Goal: Check status: Check status

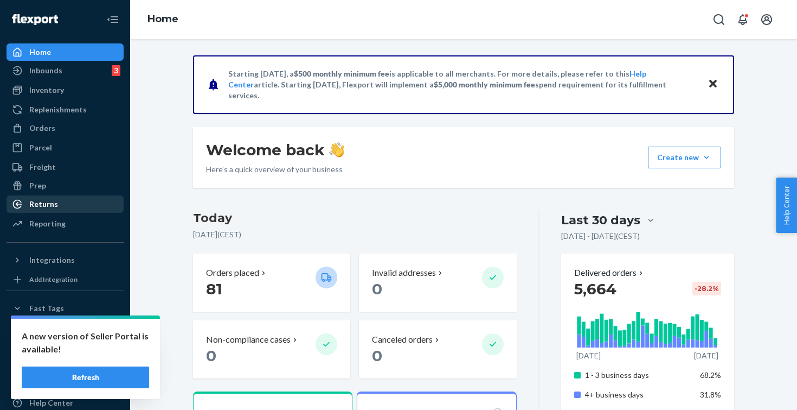
click at [47, 203] on div "Returns" at bounding box center [43, 204] width 29 height 11
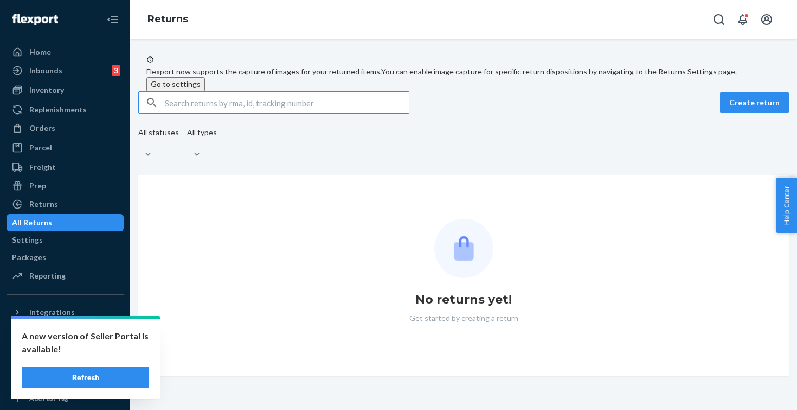
click at [232, 113] on input "text" at bounding box center [287, 103] width 244 height 22
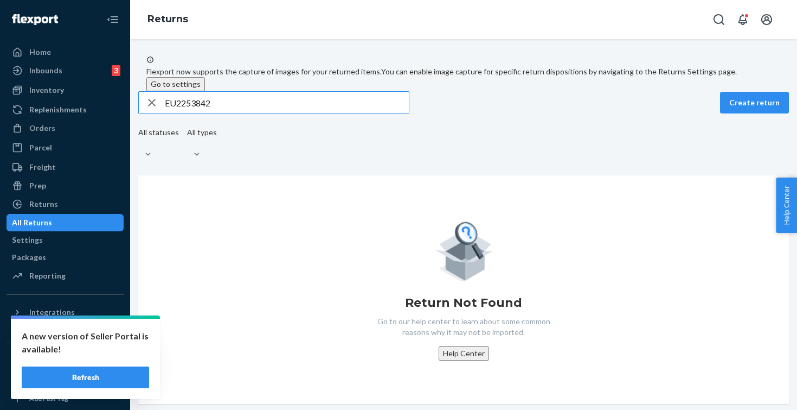
click at [174, 113] on input "EU2253842" at bounding box center [287, 103] width 244 height 22
type input "#EU2253842"
click at [316, 113] on input "#EU2253842" at bounding box center [287, 103] width 244 height 22
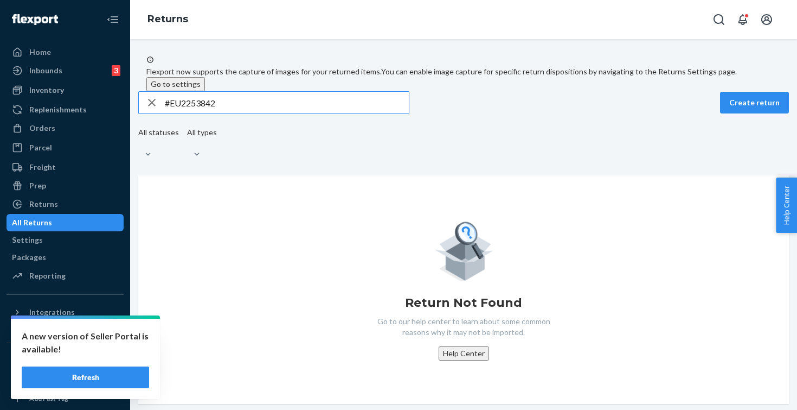
click at [316, 113] on input "#EU2253842" at bounding box center [287, 103] width 244 height 22
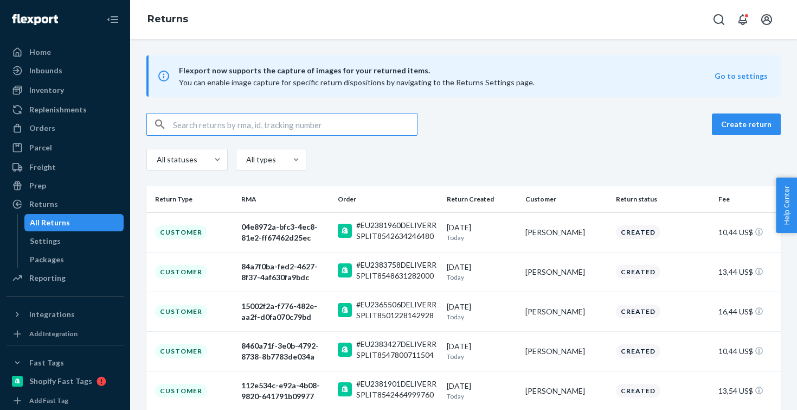
click at [207, 120] on input "text" at bounding box center [295, 124] width 244 height 22
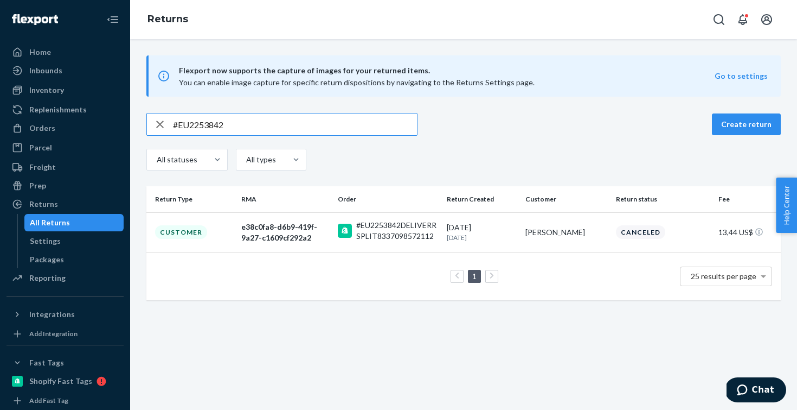
click at [245, 126] on input "#EU2253842" at bounding box center [295, 124] width 244 height 22
paste input "754"
click at [270, 127] on input "#EU2275442" at bounding box center [295, 124] width 244 height 22
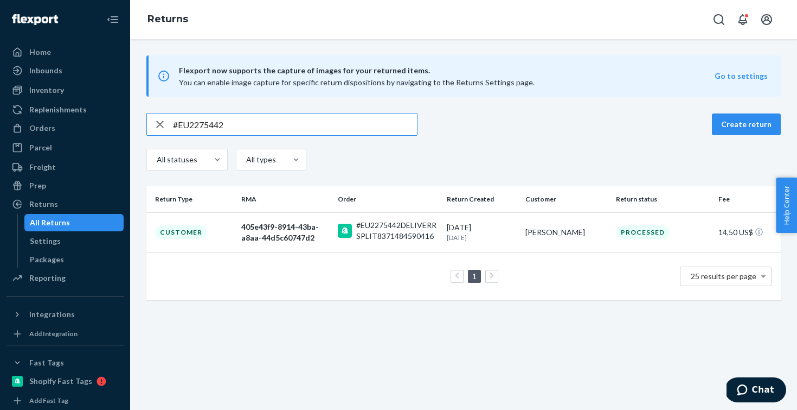
click at [270, 127] on input "#EU2275442" at bounding box center [295, 124] width 244 height 22
paste input "0667"
click at [241, 132] on input "#EU2270667" at bounding box center [295, 124] width 244 height 22
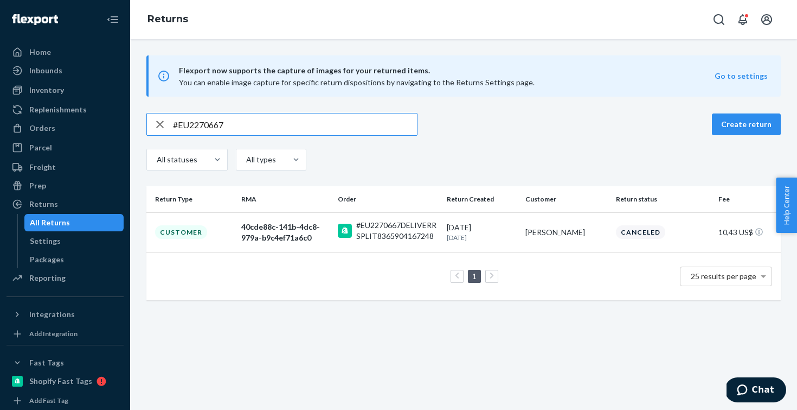
paste input "2792"
click at [250, 129] on input "#EU2272792" at bounding box center [295, 124] width 244 height 22
paste input "63847"
type input "#EU2263847"
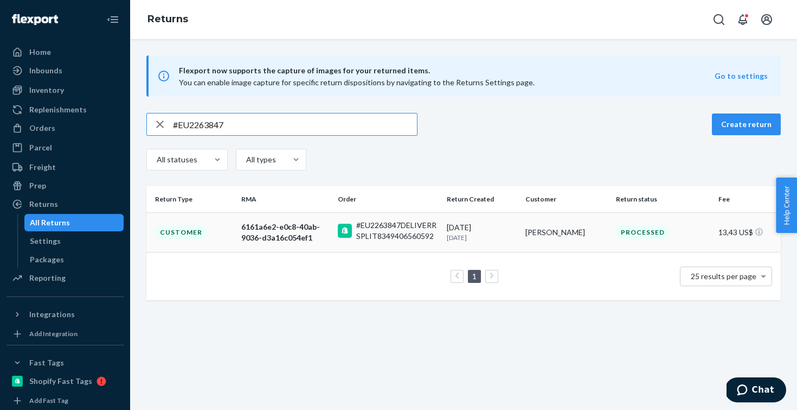
click at [316, 241] on div "6161a6e2-e0c8-40ab-9036-d3a16c054ef1" at bounding box center [285, 232] width 88 height 22
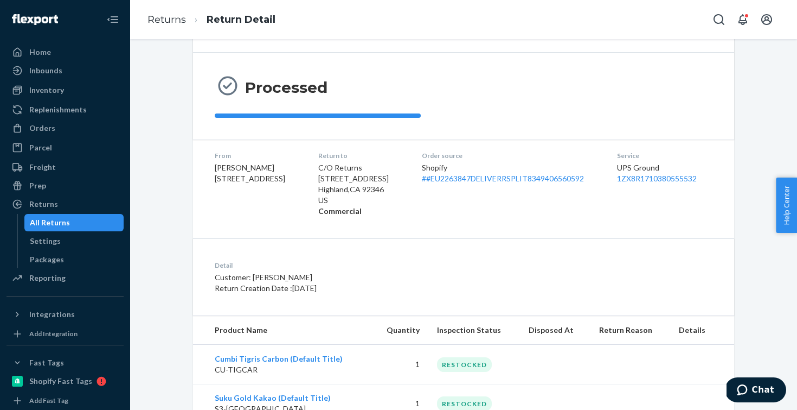
scroll to position [120, 0]
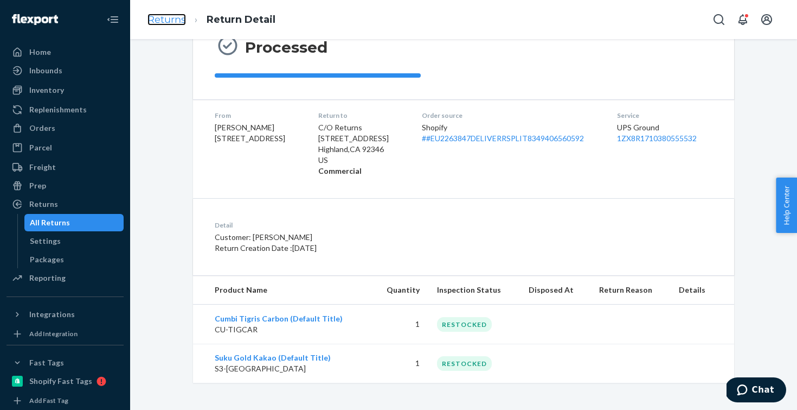
click at [177, 21] on link "Returns" at bounding box center [167, 20] width 39 height 12
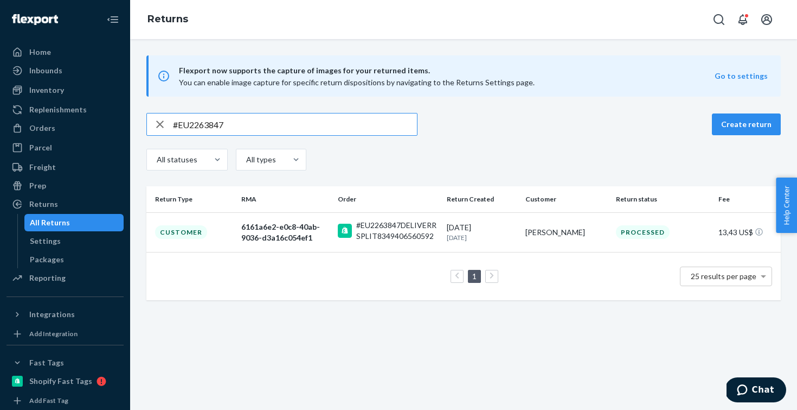
click at [253, 124] on input "#EU2263847" at bounding box center [295, 124] width 244 height 22
click at [300, 123] on input "#EU2251251" at bounding box center [295, 124] width 244 height 22
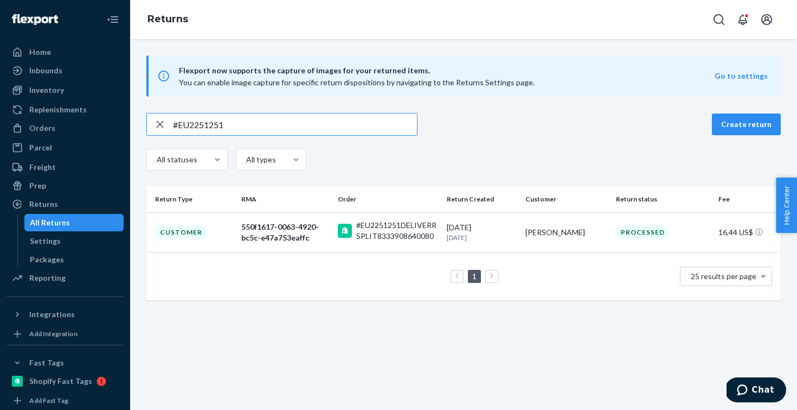
paste input "6529"
click at [266, 118] on input "#EU2256529" at bounding box center [295, 124] width 244 height 22
paste input "27736"
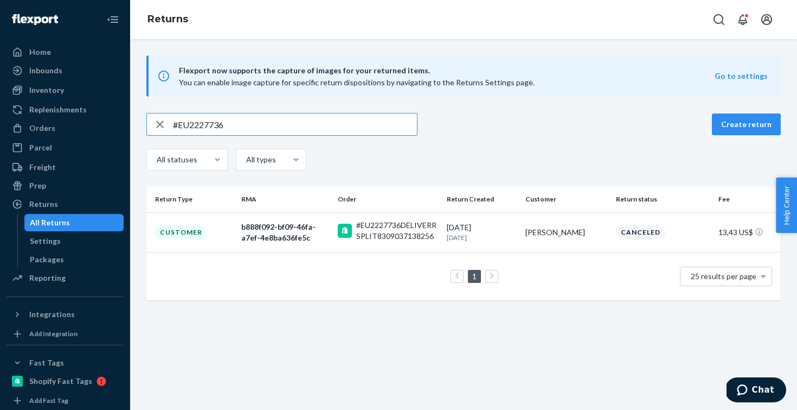
click at [239, 125] on input "#EU2227736" at bounding box center [295, 124] width 244 height 22
paste input "182293"
click at [251, 120] on input "#EU2182293" at bounding box center [295, 124] width 244 height 22
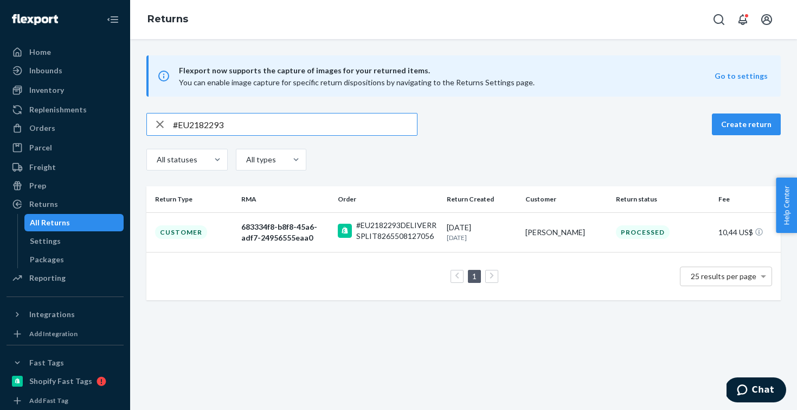
click at [251, 120] on input "#EU2182293" at bounding box center [295, 124] width 244 height 22
paste input "253871"
click at [248, 123] on input "#EU2253871" at bounding box center [295, 124] width 244 height 22
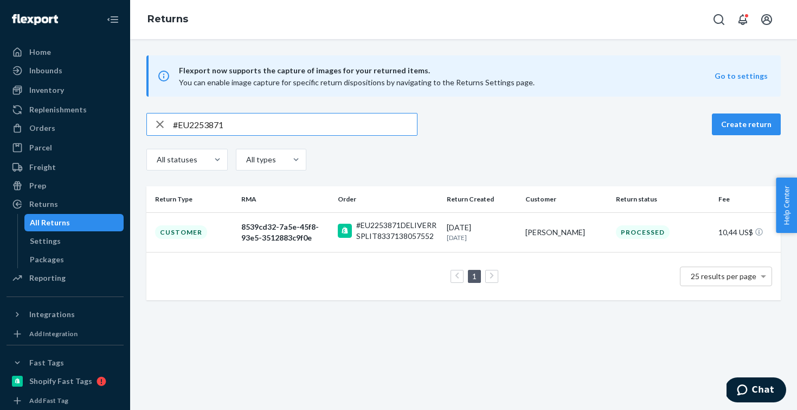
click at [248, 123] on input "#EU2253871" at bounding box center [295, 124] width 244 height 22
paste input "67420"
click at [262, 121] on input "#EU2267420" at bounding box center [295, 124] width 244 height 22
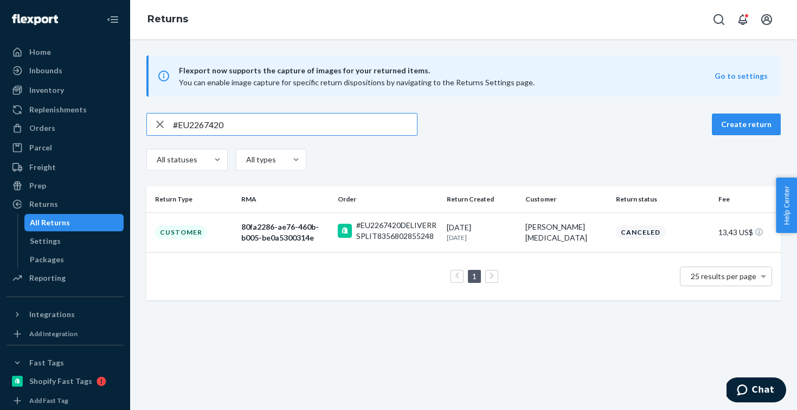
paste input "56507"
click at [260, 118] on input "#EU2256507" at bounding box center [295, 124] width 244 height 22
paste input "8916"
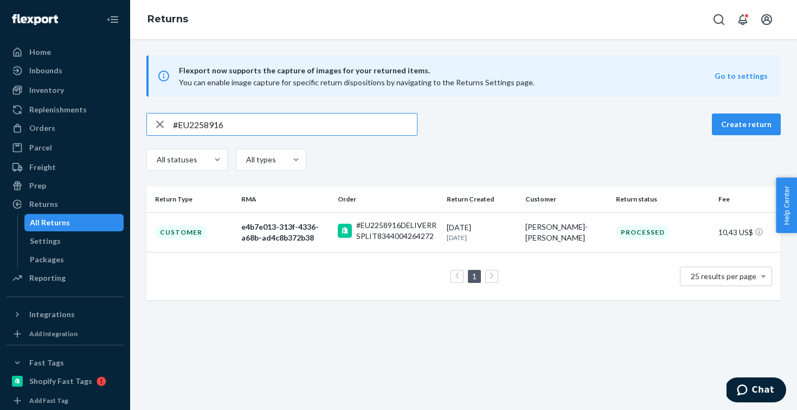
click at [256, 125] on input "#EU2258916" at bounding box center [295, 124] width 244 height 22
paste input "31714"
click at [239, 132] on input "#EU2231714" at bounding box center [295, 124] width 244 height 22
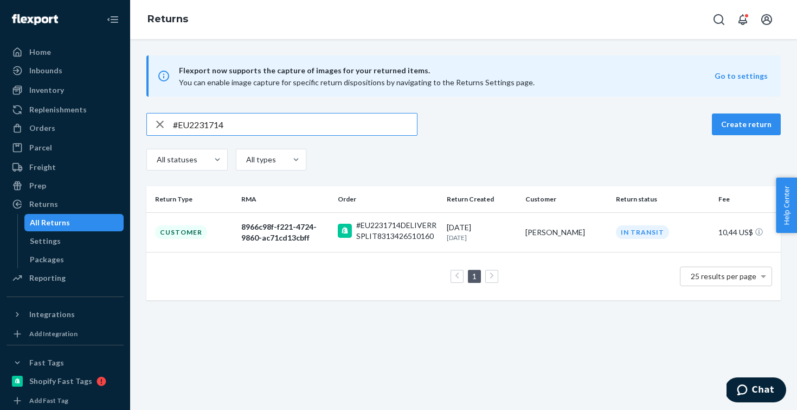
click at [239, 127] on input "#EU2231714" at bounding box center [295, 124] width 244 height 22
paste input "79936"
click at [290, 122] on input "#EU2279936" at bounding box center [295, 124] width 244 height 22
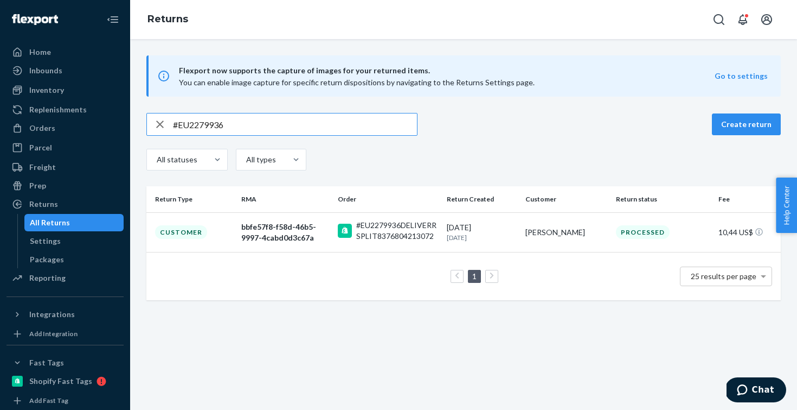
click at [290, 122] on input "#EU2279936" at bounding box center [295, 124] width 244 height 22
paste input "95751"
click at [264, 130] on input "#EU2295751" at bounding box center [295, 124] width 244 height 22
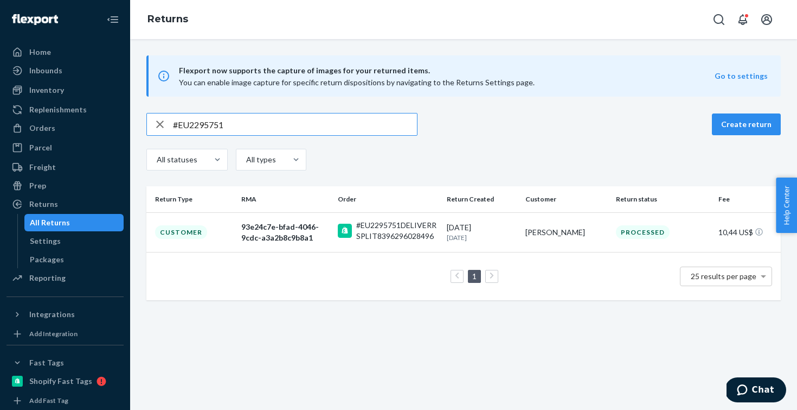
click at [264, 130] on input "#EU2295751" at bounding box center [295, 124] width 244 height 22
paste input "27898"
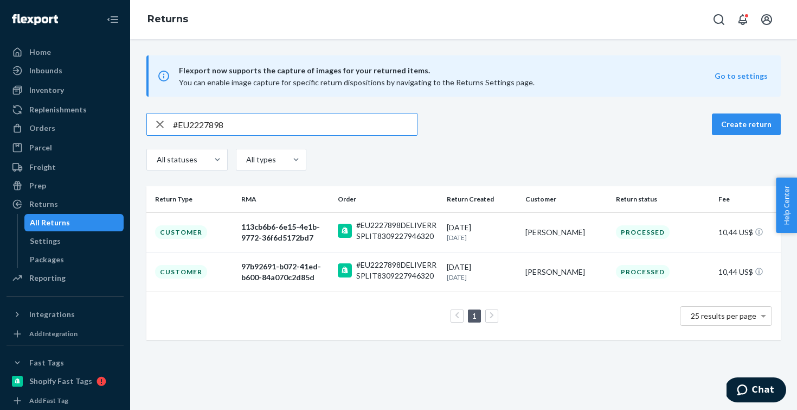
click at [282, 130] on input "#EU2227898" at bounding box center [295, 124] width 244 height 22
paste input "99160"
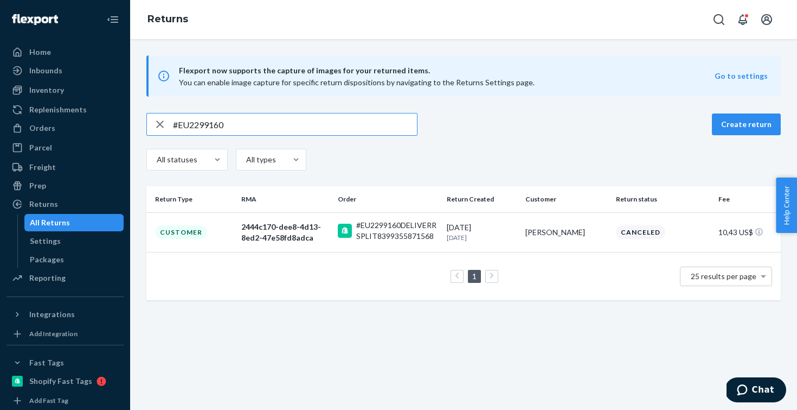
click at [258, 125] on input "#EU2299160" at bounding box center [295, 124] width 244 height 22
paste input "00034"
type input "#EU2200034"
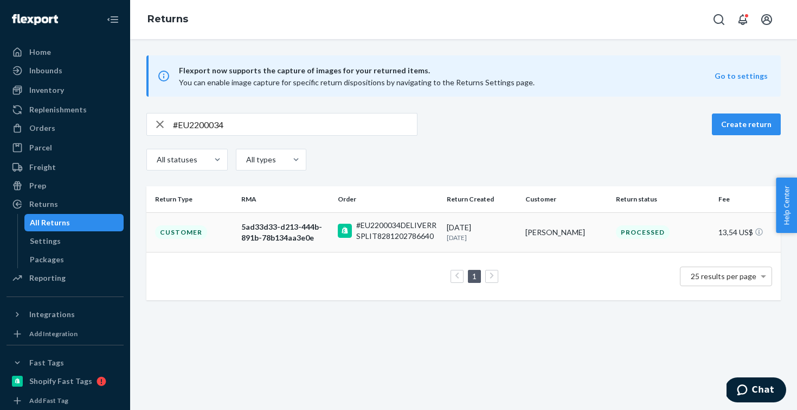
click at [324, 229] on div "5ad33d33-d213-444b-891b-78b134aa3e0e" at bounding box center [285, 232] width 88 height 22
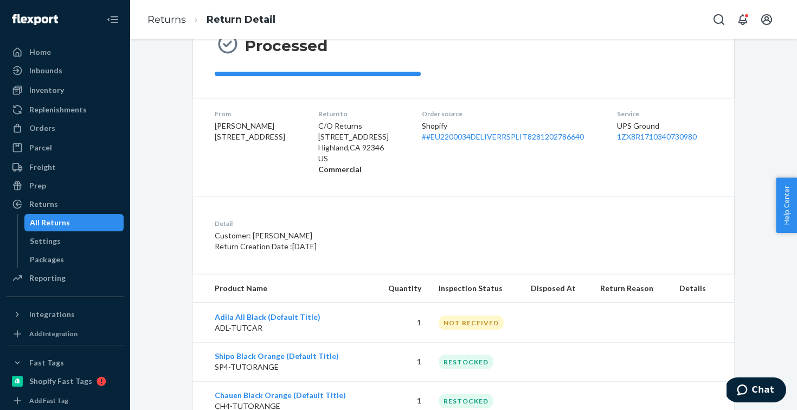
scroll to position [159, 0]
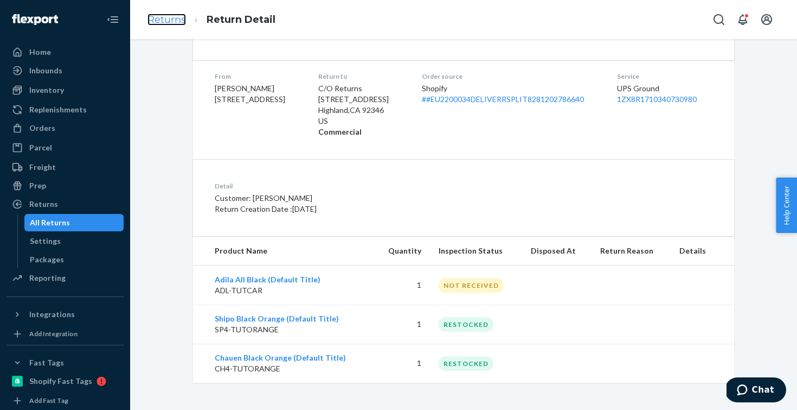
click at [166, 16] on link "Returns" at bounding box center [167, 20] width 39 height 12
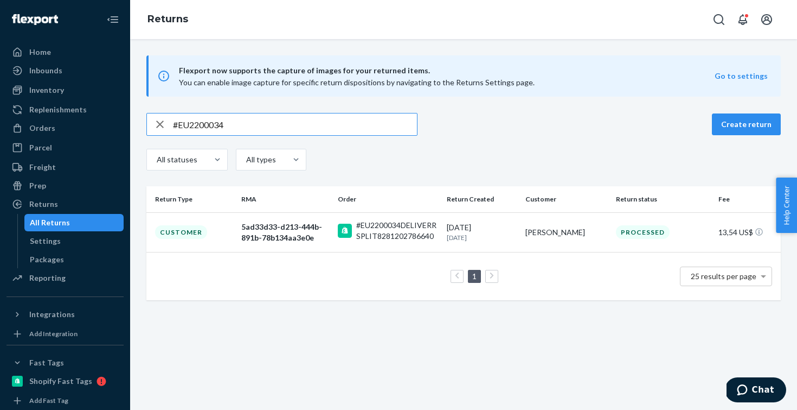
click at [269, 127] on input "#EU2200034" at bounding box center [295, 124] width 244 height 22
click at [243, 120] on input "#EU2267473" at bounding box center [295, 124] width 244 height 22
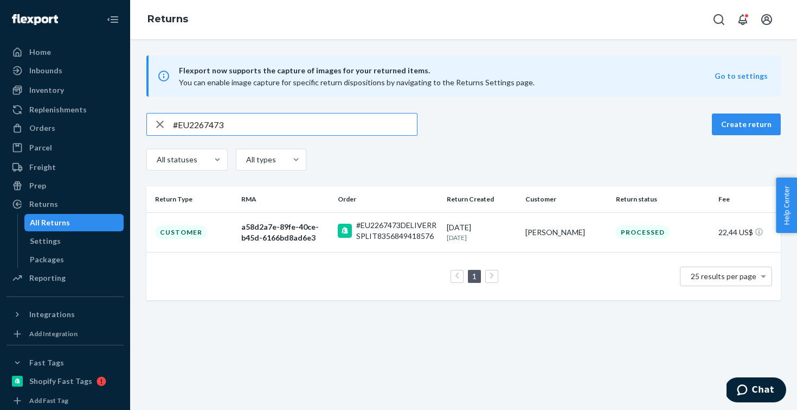
paste input "0704"
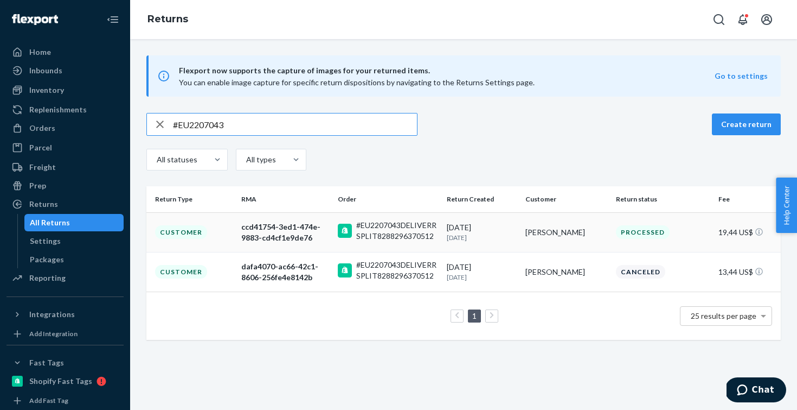
type input "#EU2207043"
click at [291, 232] on div "ccd41754-3ed1-474e-9883-cd4cf1e9de76" at bounding box center [285, 232] width 88 height 22
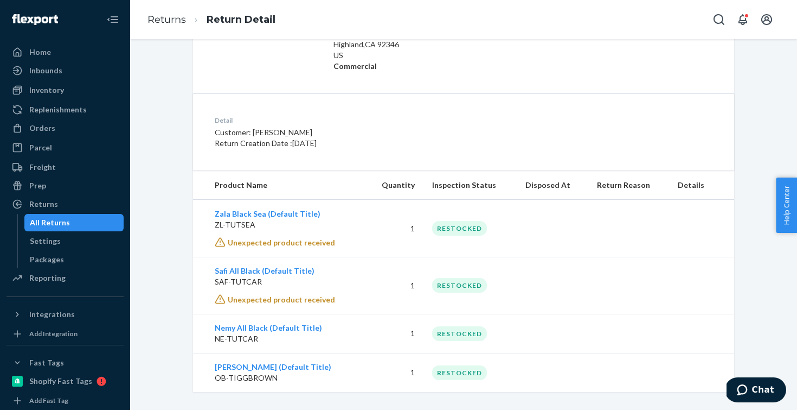
scroll to position [234, 0]
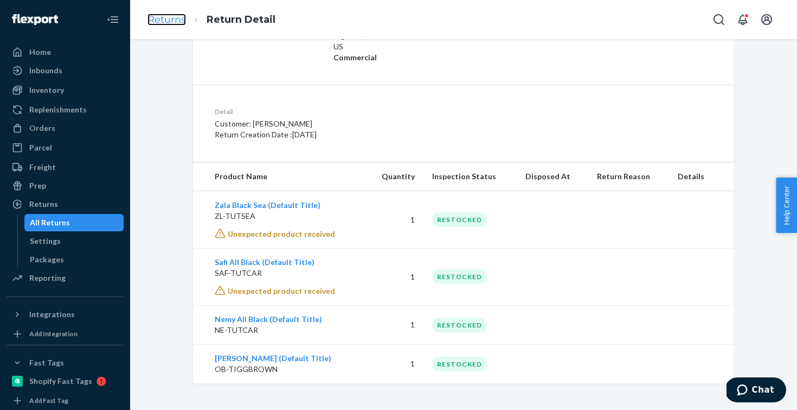
click at [175, 21] on link "Returns" at bounding box center [167, 20] width 39 height 12
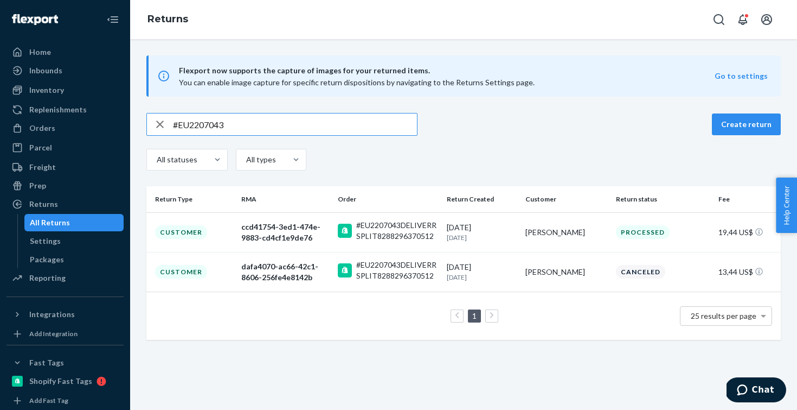
click at [255, 126] on input "#EU2207043" at bounding box center [295, 124] width 244 height 22
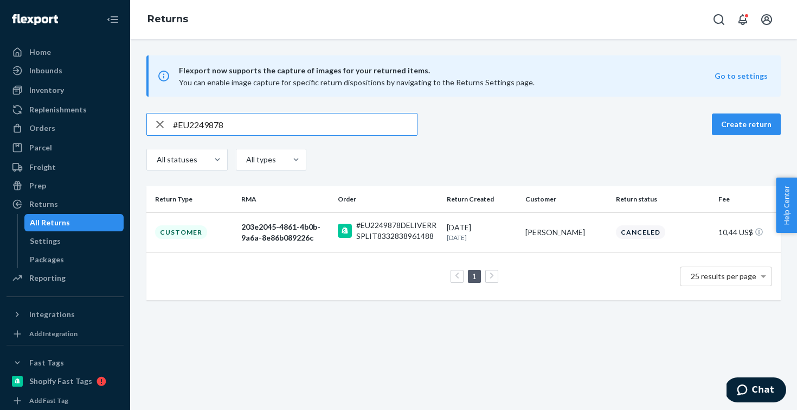
click at [245, 127] on input "#EU2249878" at bounding box center [295, 124] width 244 height 22
paste input "77984"
type input "#EU2277984"
click at [399, 229] on div "#EU2277984DELIVERRSPLIT8374604169552" at bounding box center [397, 231] width 82 height 22
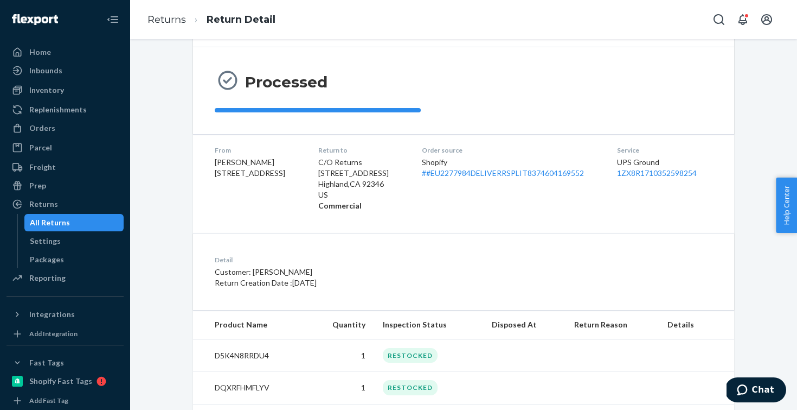
scroll to position [159, 0]
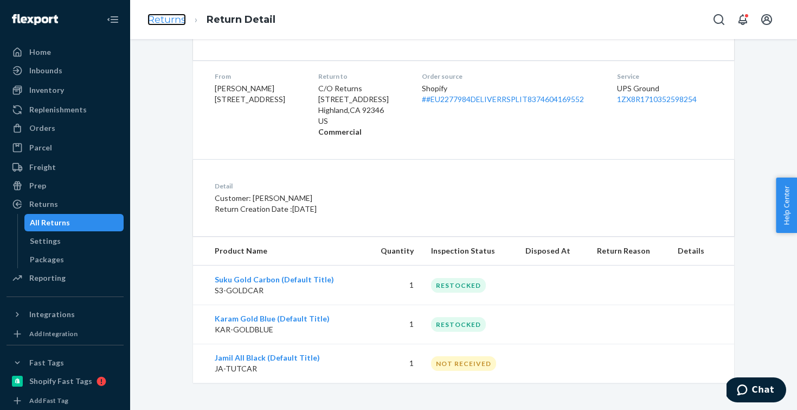
click at [178, 21] on link "Returns" at bounding box center [167, 20] width 39 height 12
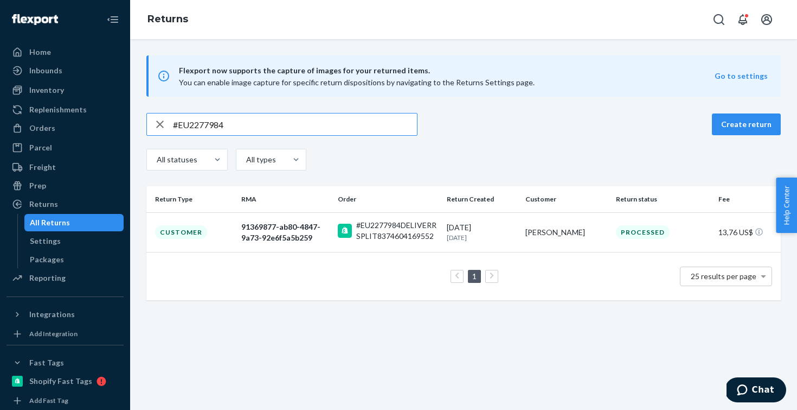
click at [249, 117] on input "#EU2277984" at bounding box center [295, 124] width 244 height 22
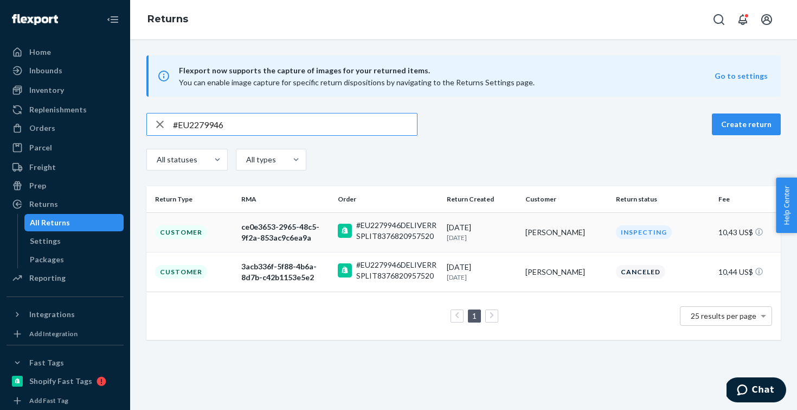
type input "#EU2279946"
click at [303, 231] on div "ce0e3653-2965-48c5-9f2a-853ac9c6ea9a" at bounding box center [285, 232] width 88 height 22
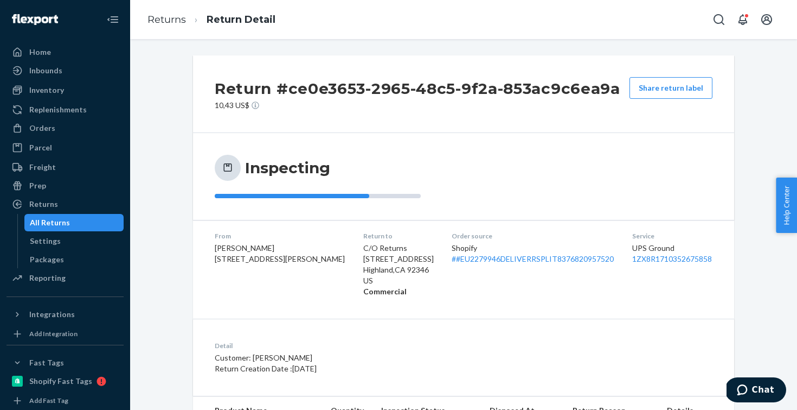
scroll to position [81, 0]
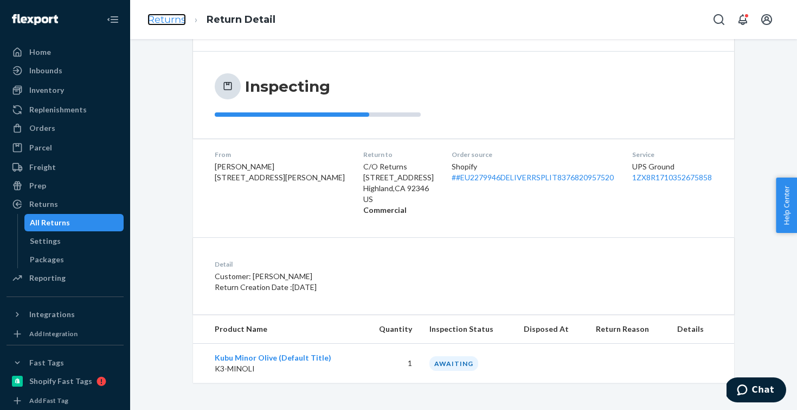
click at [180, 20] on link "Returns" at bounding box center [167, 20] width 39 height 12
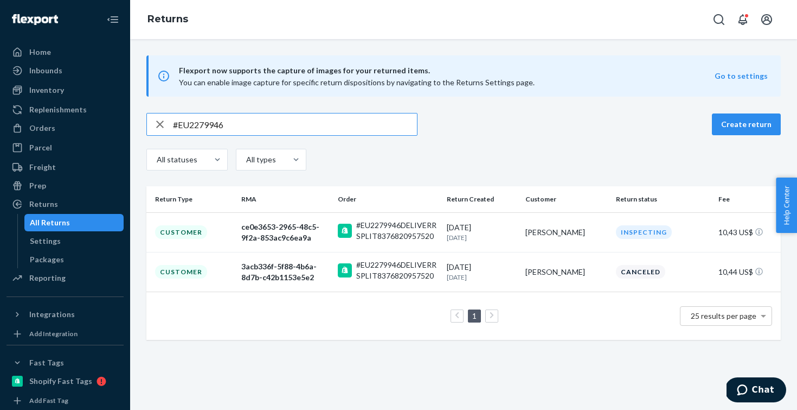
click at [270, 119] on input "#EU2279946" at bounding box center [295, 124] width 244 height 22
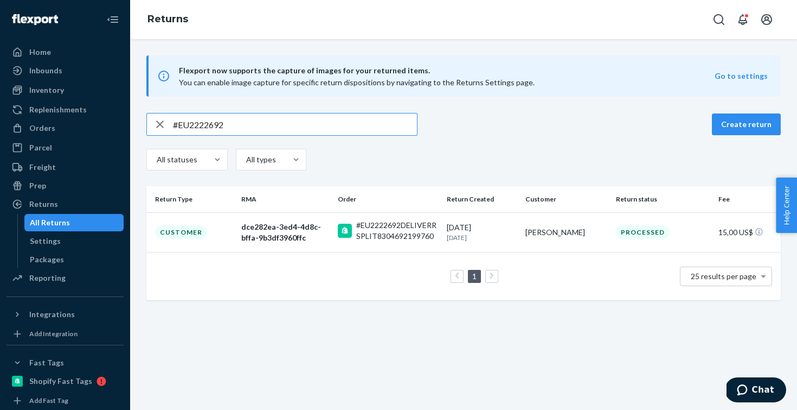
type input "#EU2222692"
click at [283, 238] on div "dce282ea-3ed4-4d8c-bffa-9b3df3960ffc" at bounding box center [285, 232] width 88 height 22
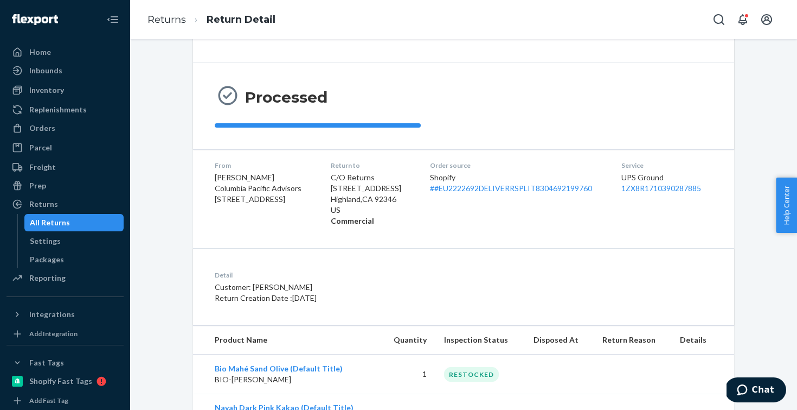
scroll to position [216, 0]
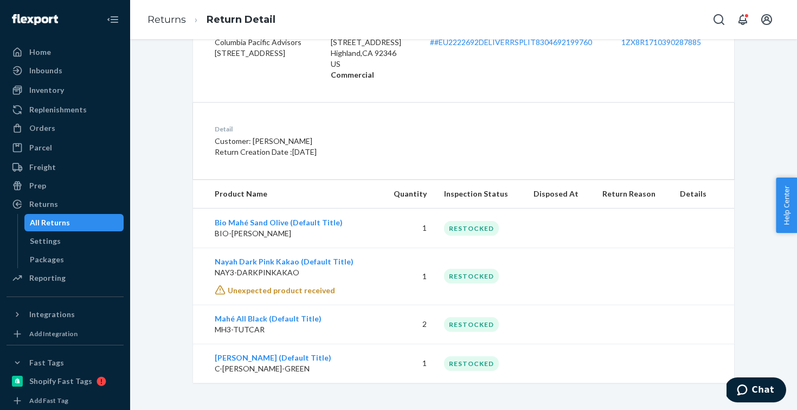
click at [181, 11] on ol "Returns Return Detail" at bounding box center [211, 20] width 145 height 32
click at [181, 21] on link "Returns" at bounding box center [167, 20] width 39 height 12
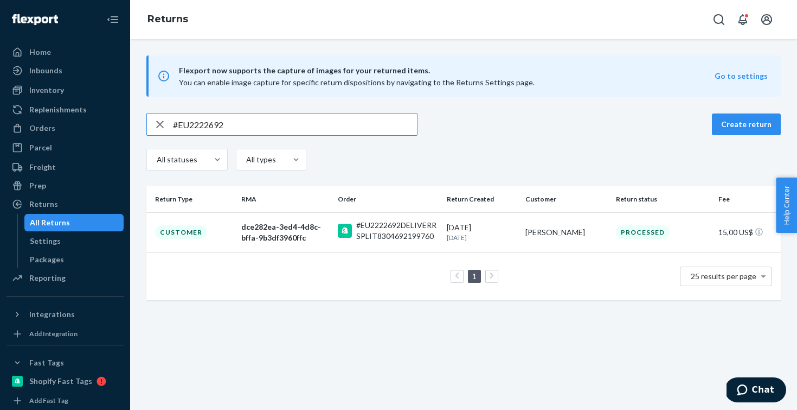
click at [259, 134] on input "#EU2222692" at bounding box center [295, 124] width 244 height 22
click at [259, 127] on input "#EU2222692" at bounding box center [295, 124] width 244 height 22
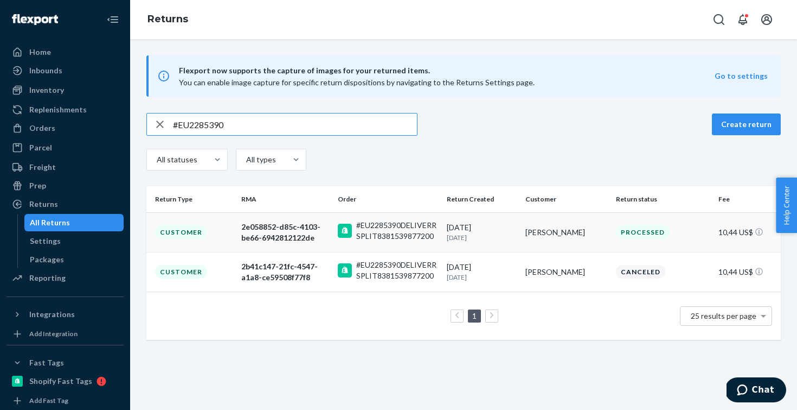
type input "#EU2285390"
click at [329, 221] on div "2e058852-d85c-4103-be66-6942812122de" at bounding box center [285, 232] width 88 height 22
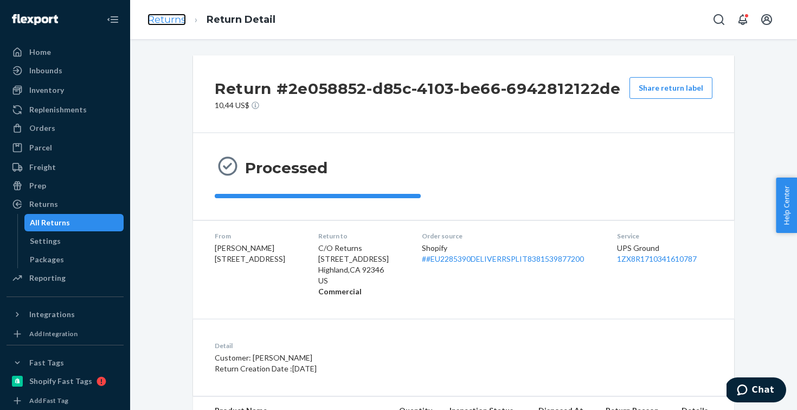
click at [154, 17] on link "Returns" at bounding box center [167, 20] width 39 height 12
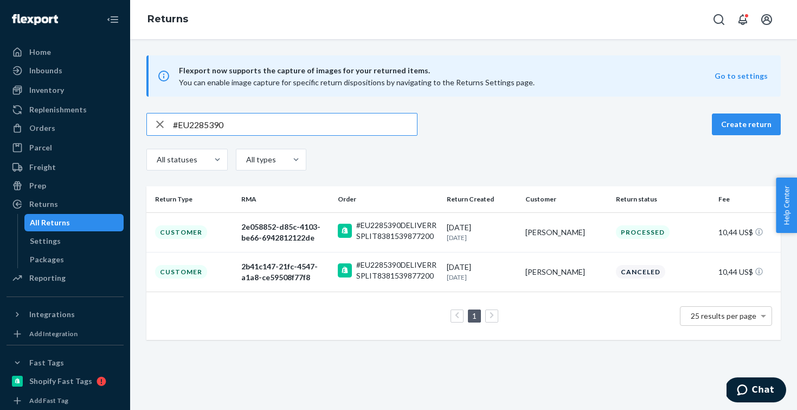
click at [239, 126] on input "#EU2285390" at bounding box center [295, 124] width 244 height 22
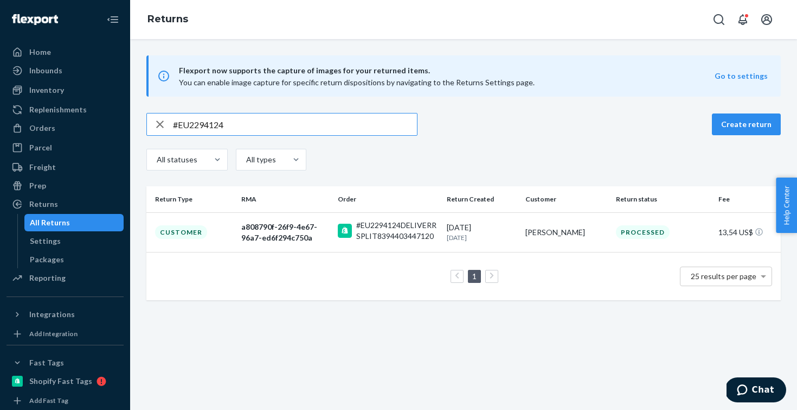
type input "#EU2294124"
click at [336, 228] on td "#EU2294124DELIVERRSPLIT8394403447120" at bounding box center [388, 232] width 109 height 40
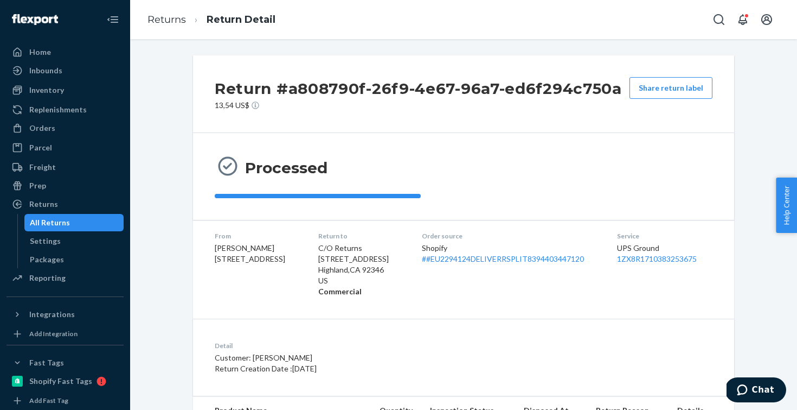
click at [171, 13] on li "Returns" at bounding box center [167, 20] width 39 height 14
click at [181, 19] on link "Returns" at bounding box center [167, 20] width 39 height 12
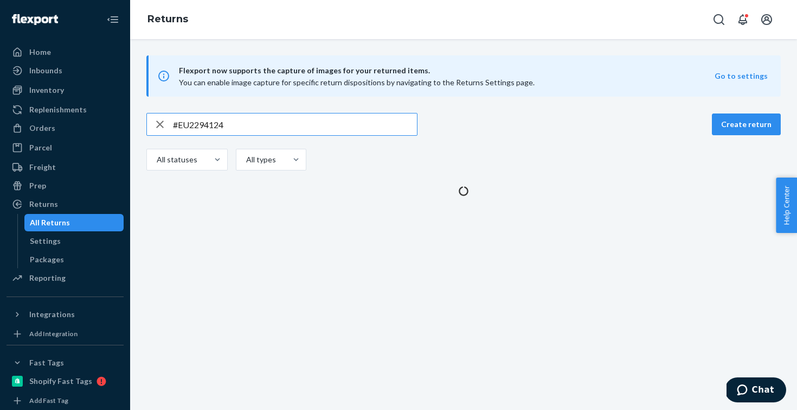
click at [294, 122] on input "#EU2294124" at bounding box center [295, 124] width 244 height 22
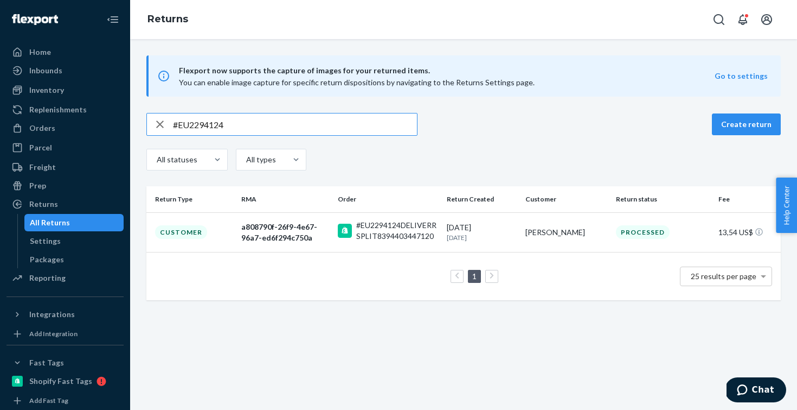
click at [294, 122] on input "#EU2294124" at bounding box center [295, 124] width 244 height 22
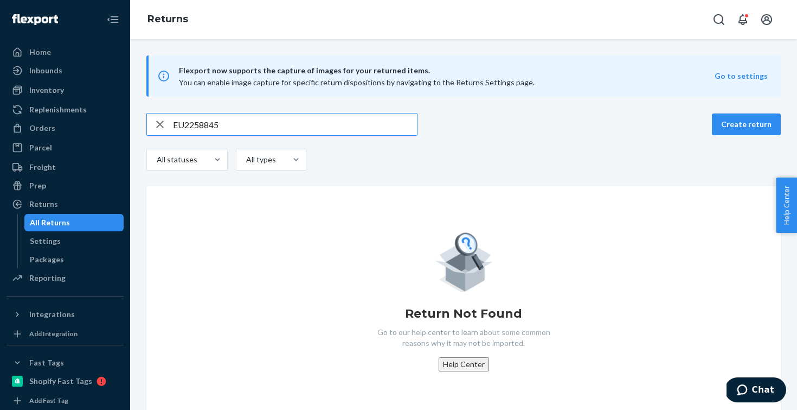
click at [176, 123] on input "EU2258845" at bounding box center [295, 124] width 244 height 22
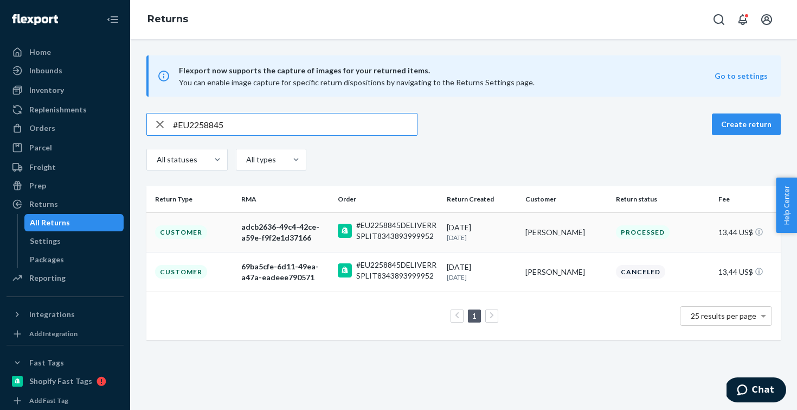
type input "#EU2258845"
click at [282, 248] on td "adcb2636-49c4-42ce-a59e-f9f2e1d37166" at bounding box center [285, 232] width 97 height 40
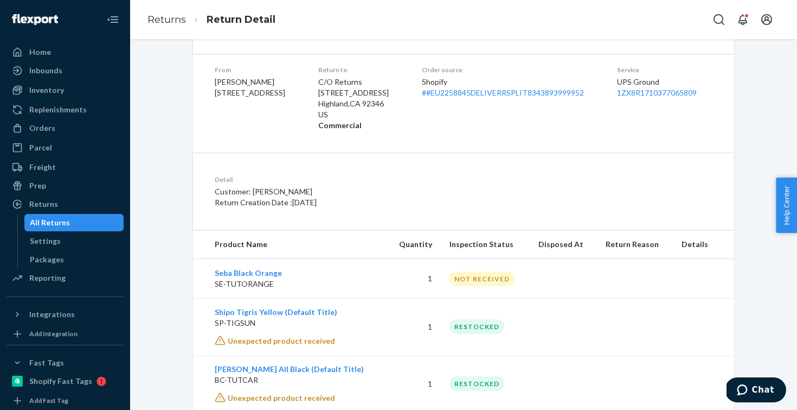
scroll to position [195, 0]
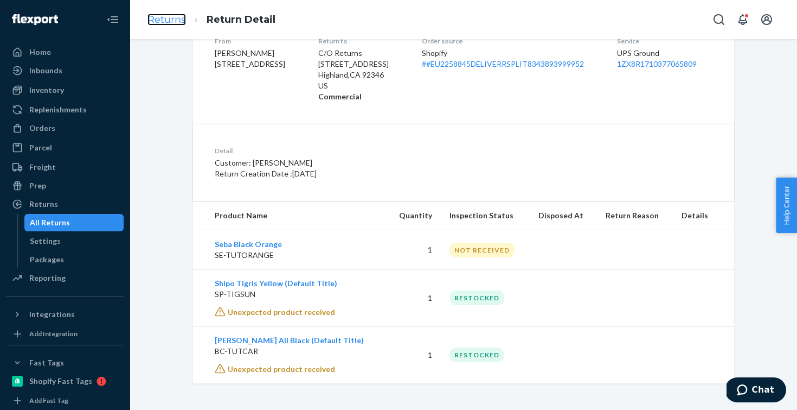
click at [176, 24] on link "Returns" at bounding box center [167, 20] width 39 height 12
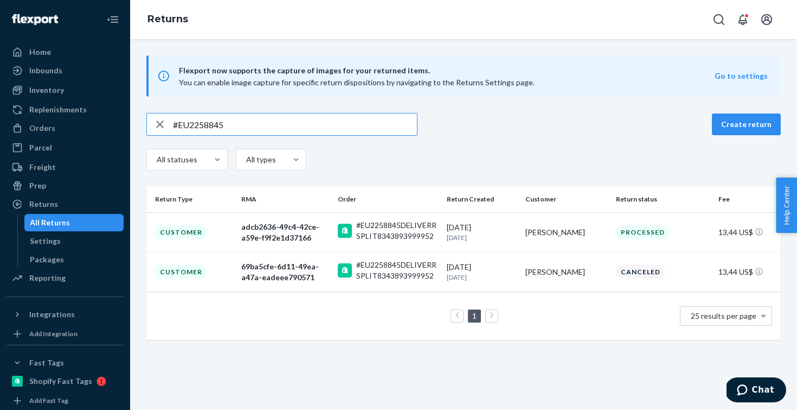
click at [250, 121] on input "#EU2258845" at bounding box center [295, 124] width 244 height 22
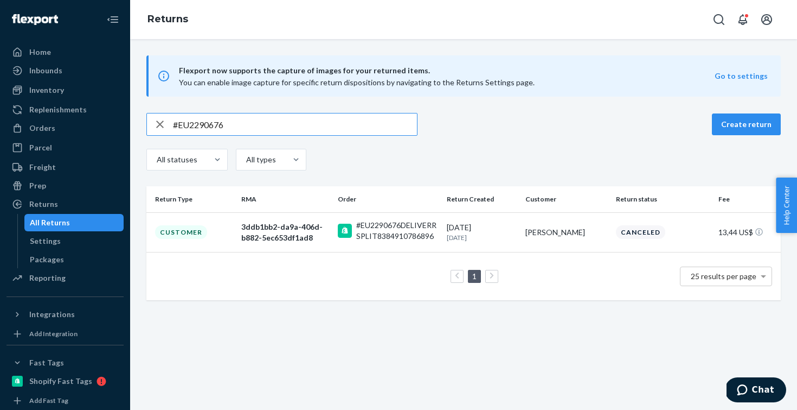
click at [272, 129] on input "#EU2290676" at bounding box center [295, 124] width 244 height 22
paste input "58845"
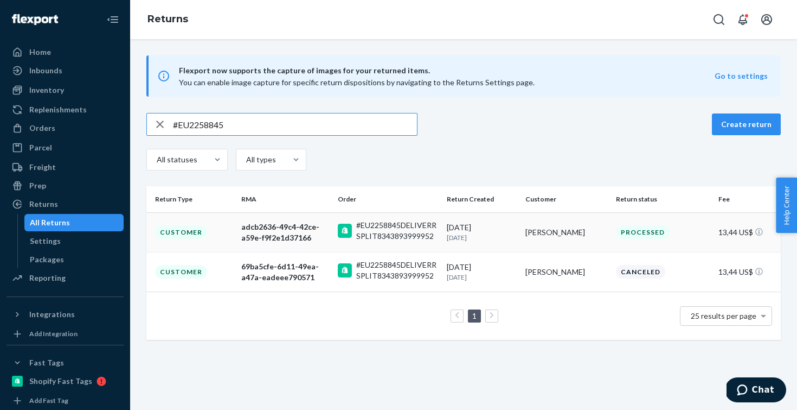
type input "#EU2258845"
click at [328, 233] on div "adcb2636-49c4-42ce-a59e-f9f2e1d37166" at bounding box center [285, 232] width 88 height 22
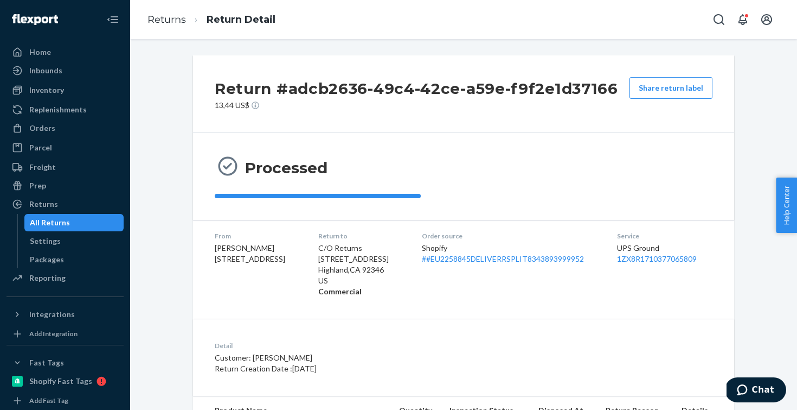
scroll to position [195, 0]
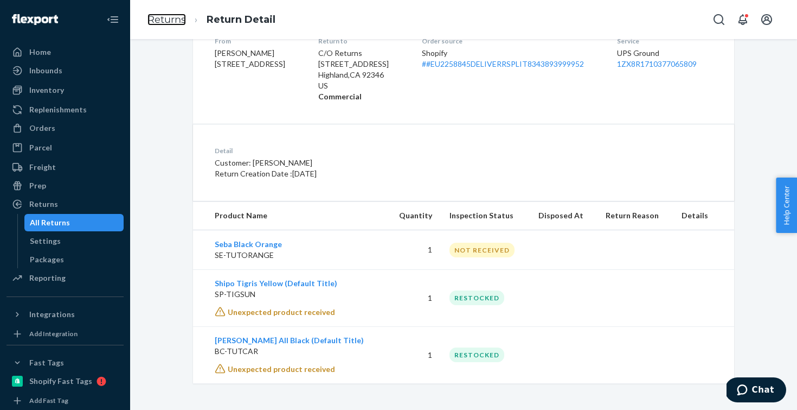
click at [176, 14] on link "Returns" at bounding box center [167, 20] width 39 height 12
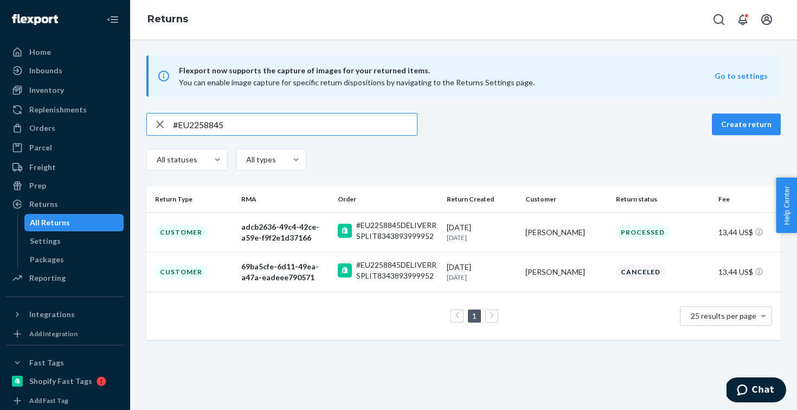
click at [245, 123] on input "#EU2258845" at bounding box center [295, 124] width 244 height 22
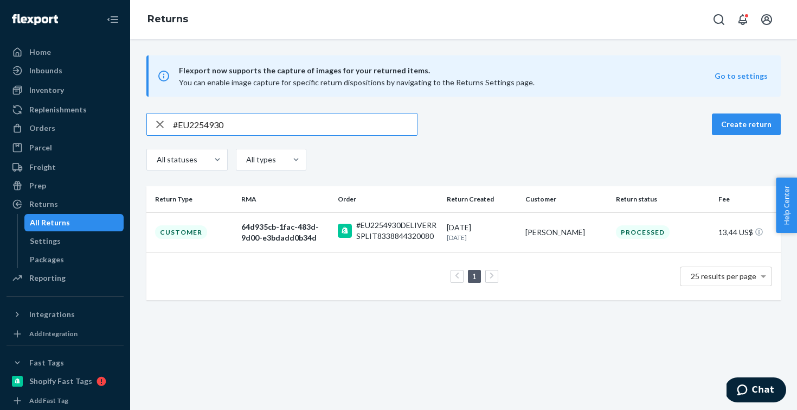
type input "#EU2254930"
click at [324, 227] on div "64d935cb-1fac-483d-9d00-e3bdadd0b34d" at bounding box center [285, 232] width 88 height 22
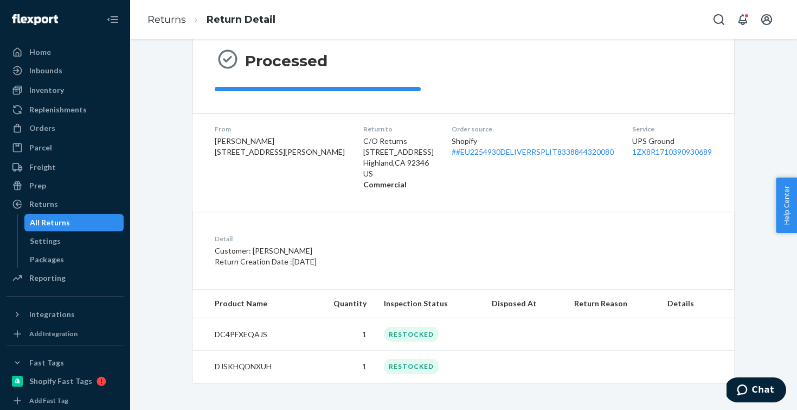
scroll to position [143, 0]
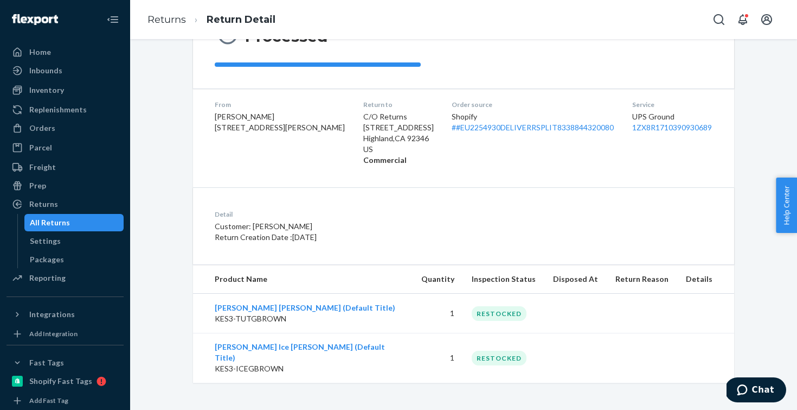
click at [149, 28] on ol "Returns Return Detail" at bounding box center [211, 20] width 145 height 32
click at [150, 22] on link "Returns" at bounding box center [167, 20] width 39 height 12
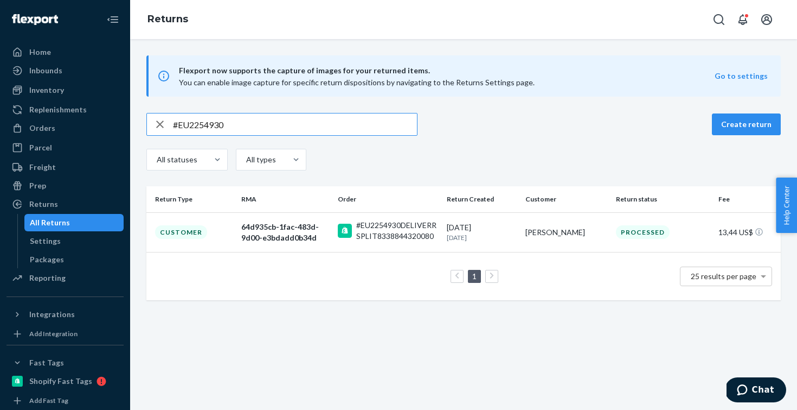
click at [240, 124] on input "#EU2254930" at bounding box center [295, 124] width 244 height 22
type input "#EU2285297"
